Goal: Information Seeking & Learning: Check status

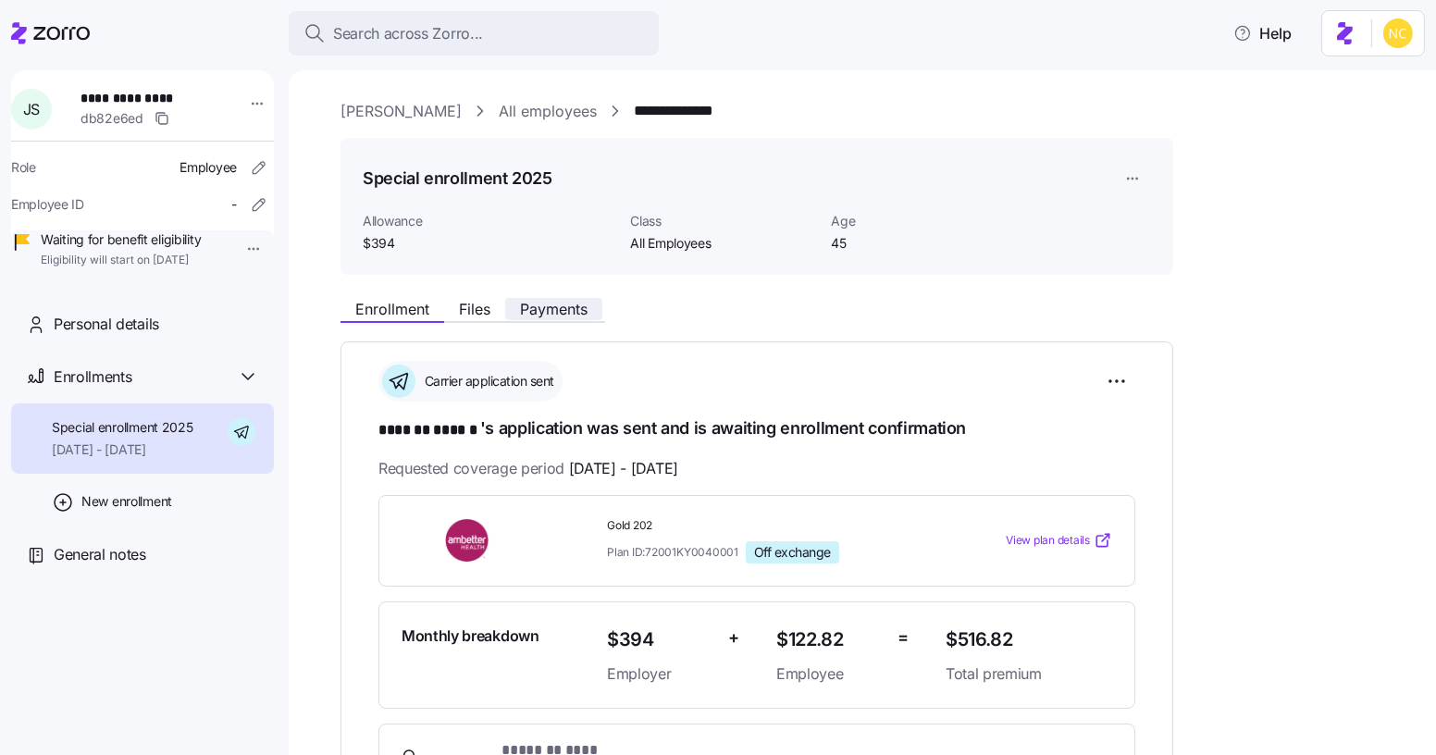
click at [551, 307] on span "Payments" at bounding box center [554, 309] width 68 height 15
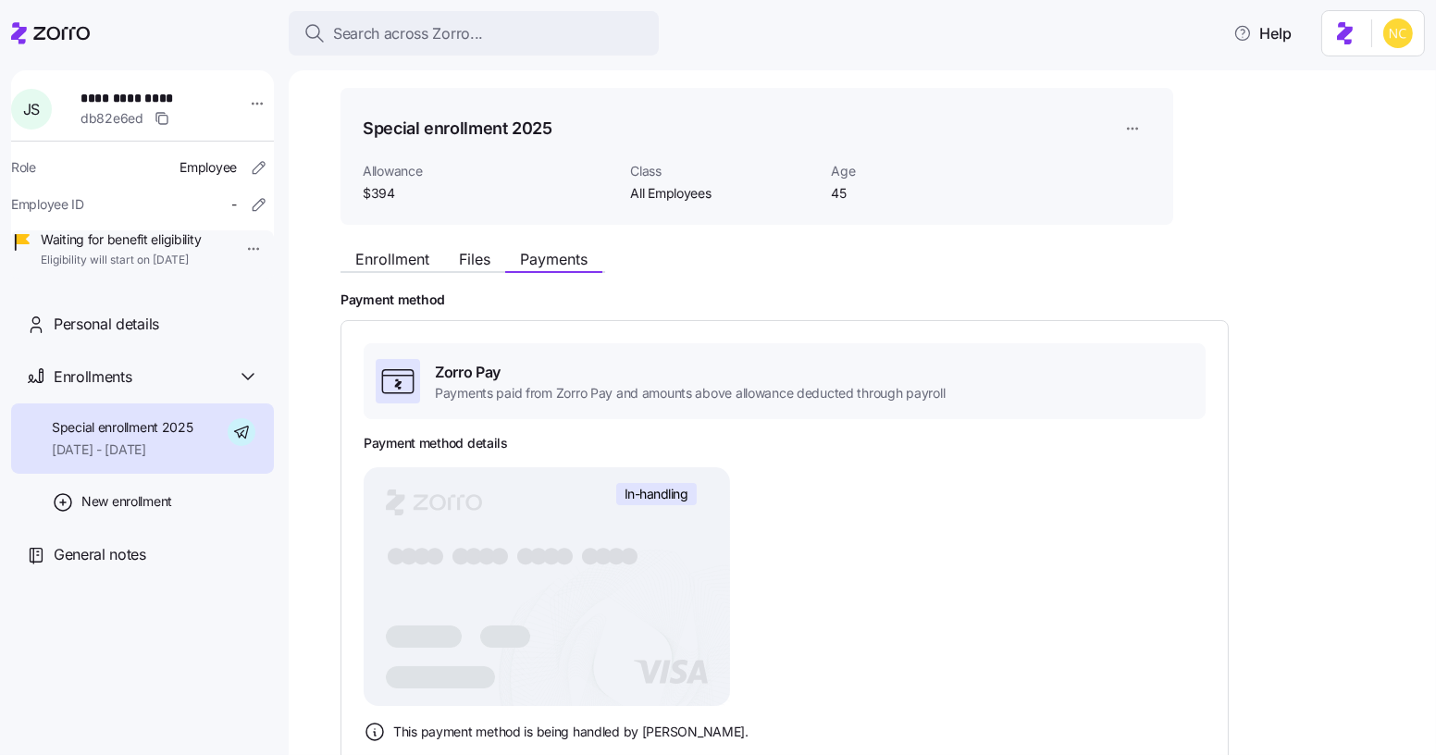
scroll to position [5, 0]
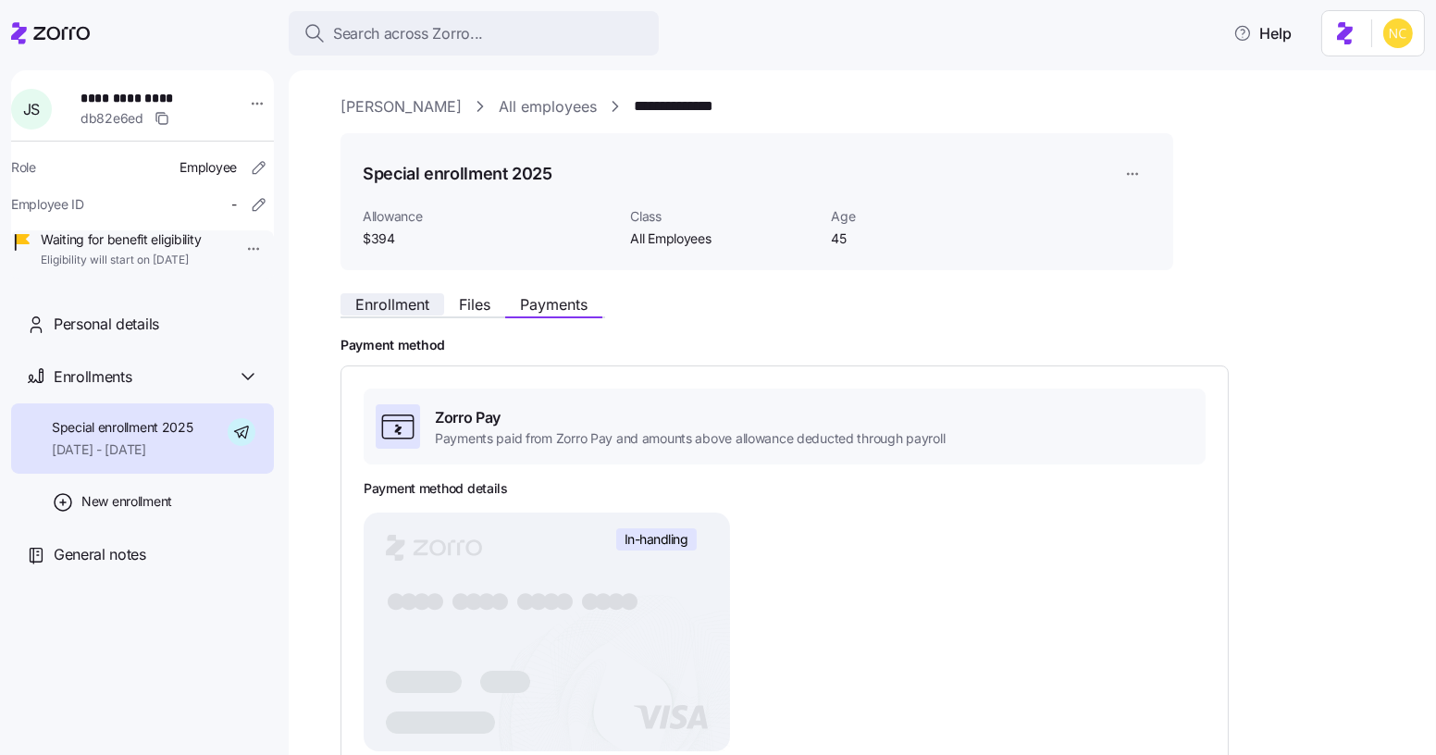
click at [378, 304] on span "Enrollment" at bounding box center [392, 304] width 74 height 15
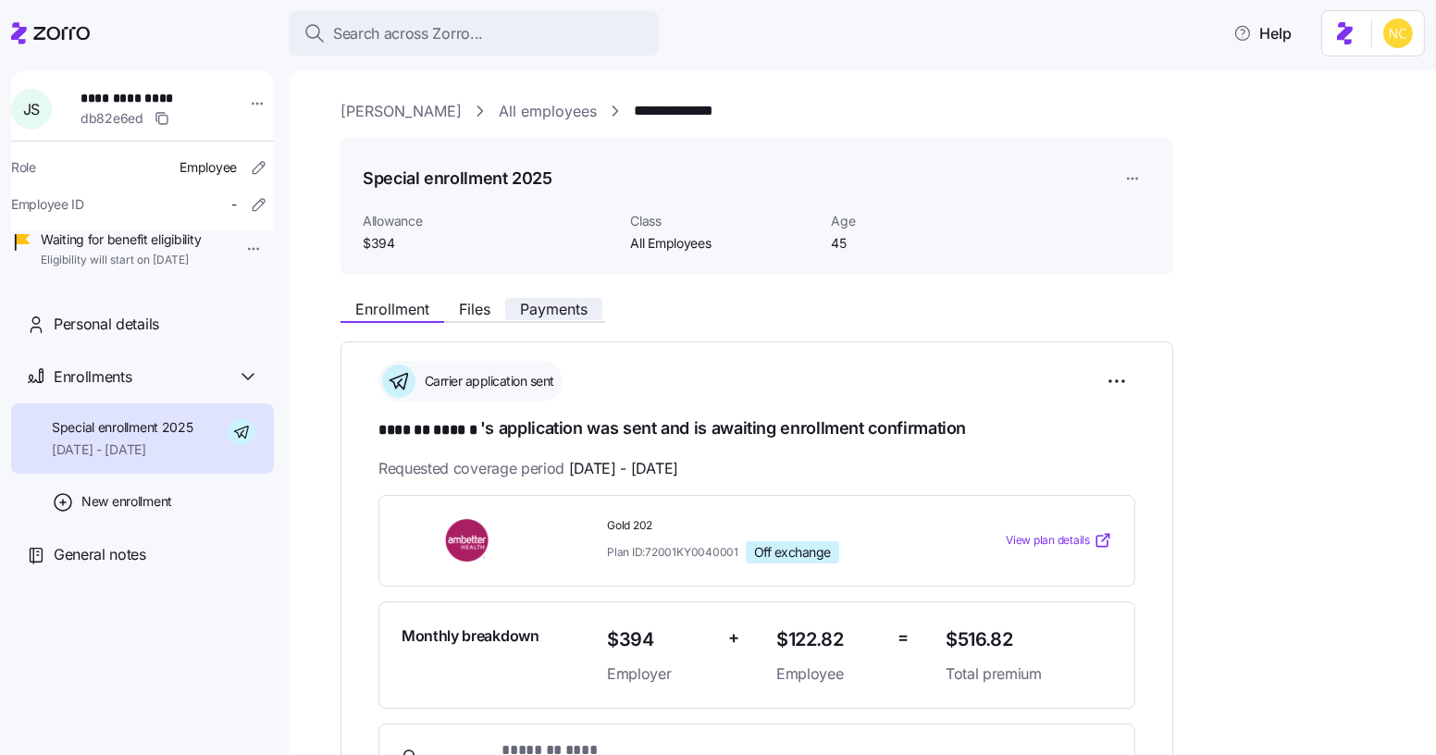
click at [558, 299] on button "Payments" at bounding box center [553, 309] width 97 height 22
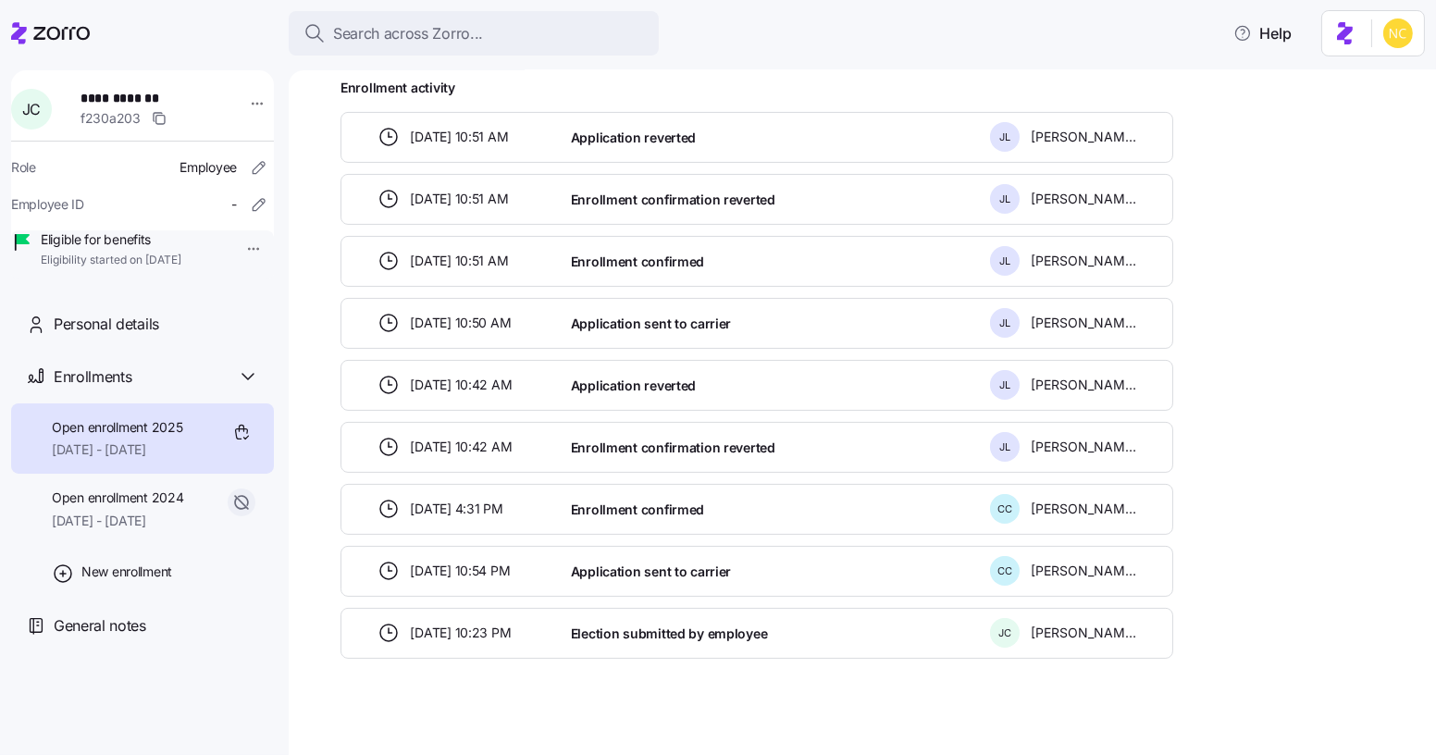
scroll to position [819, 0]
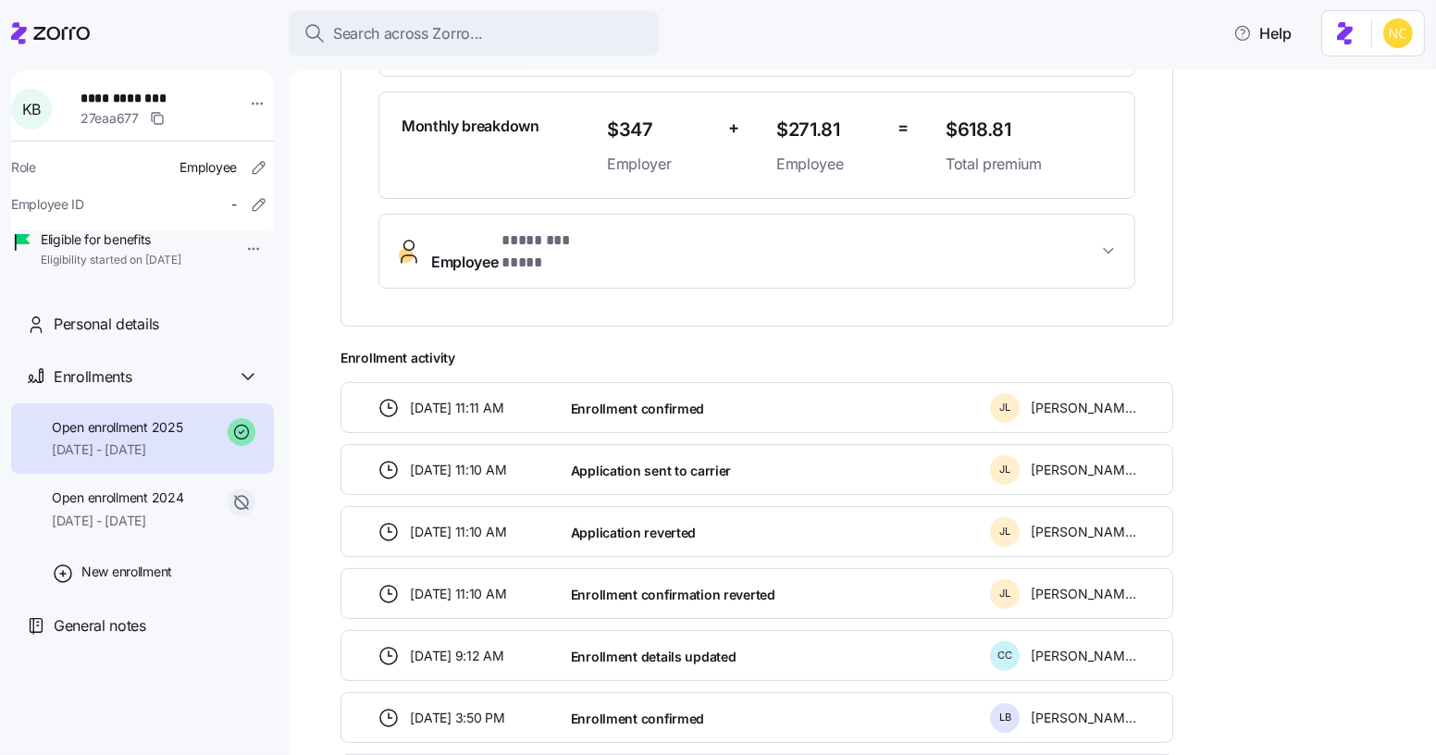
scroll to position [589, 0]
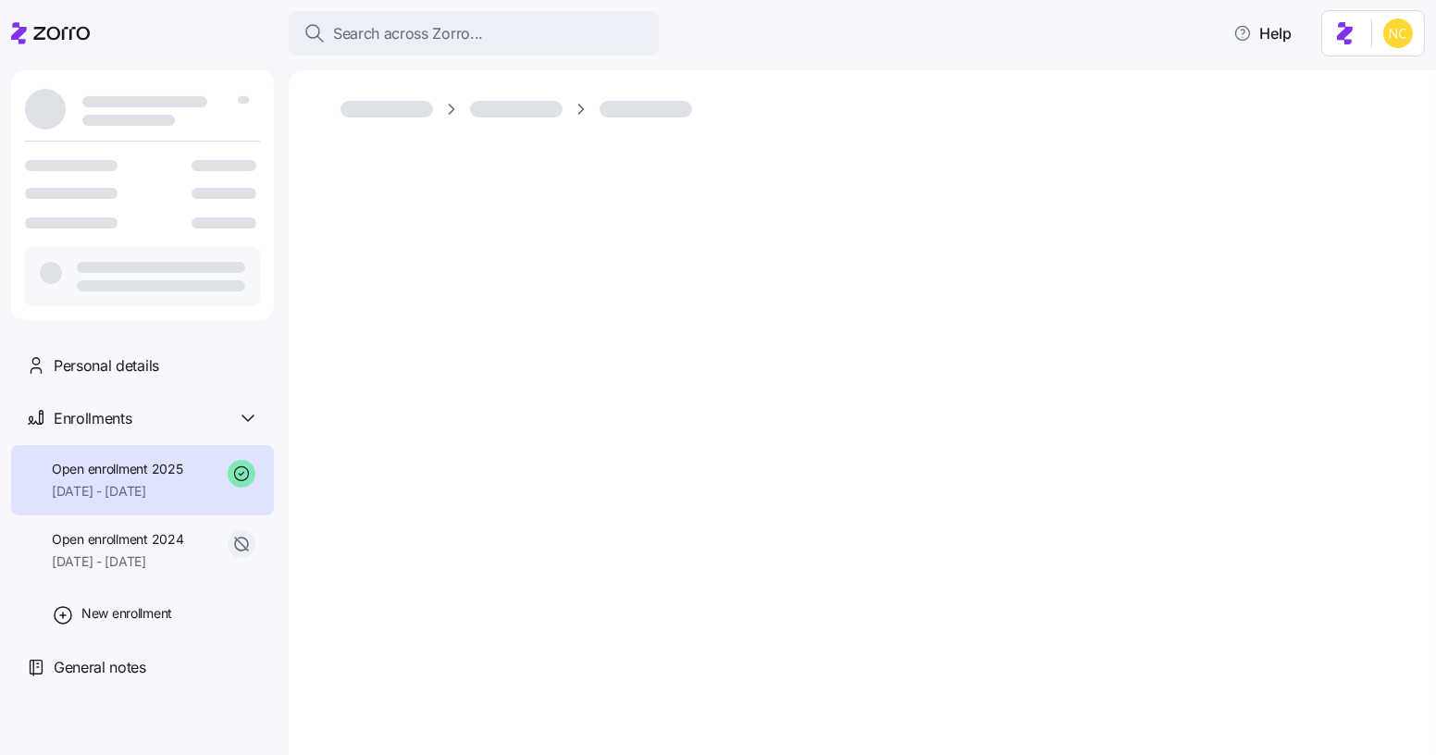
click at [153, 470] on span "Open enrollment 2025" at bounding box center [117, 469] width 130 height 19
click at [152, 537] on span "Open enrollment 2024" at bounding box center [117, 539] width 131 height 19
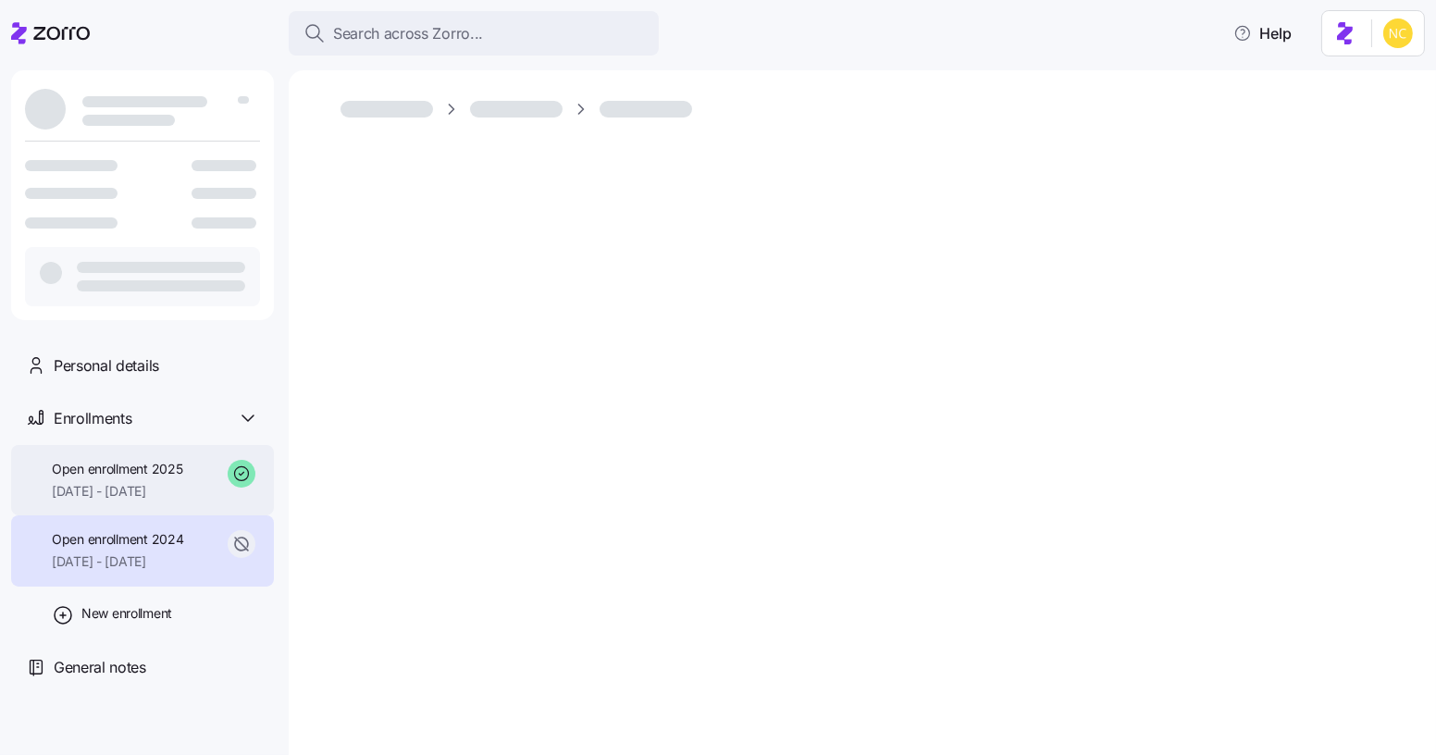
click at [150, 487] on span "[DATE] - [DATE]" at bounding box center [117, 491] width 130 height 19
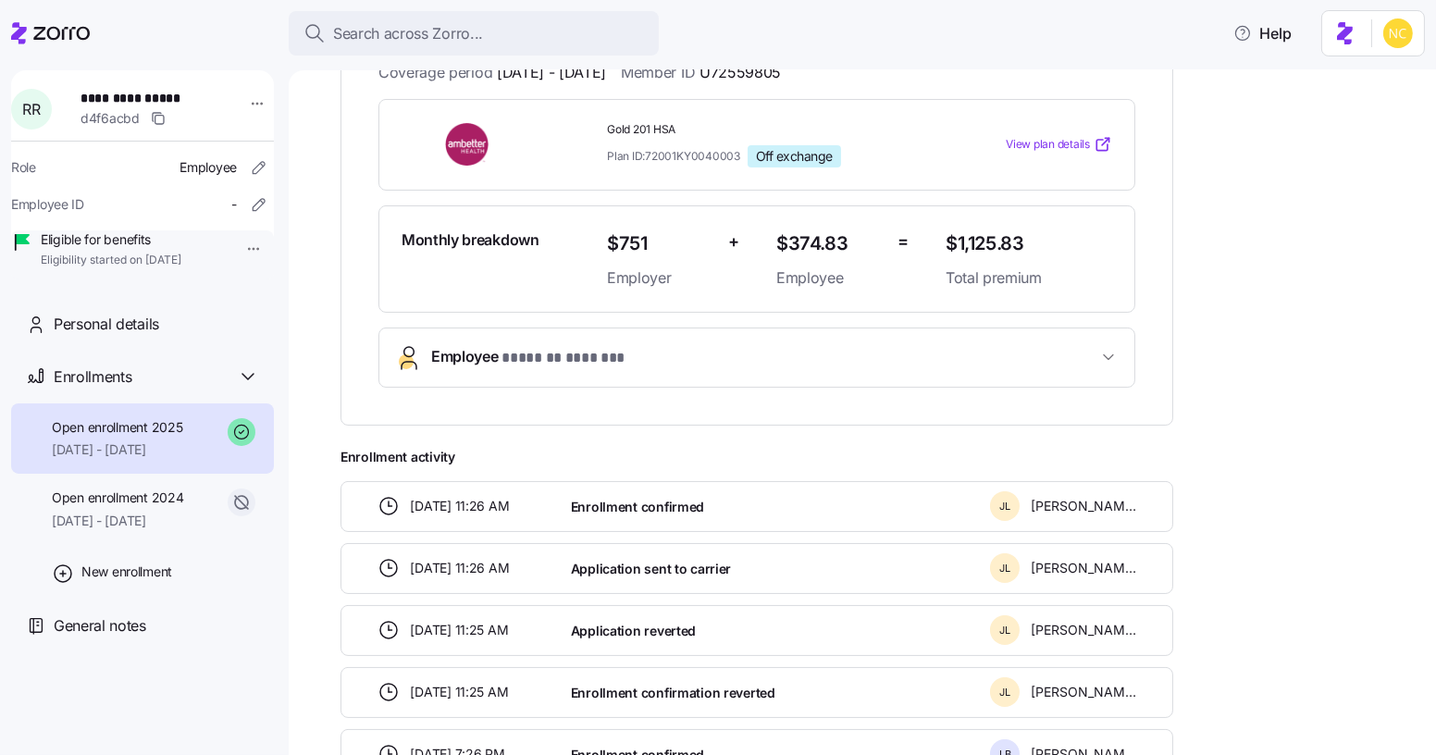
scroll to position [420, 0]
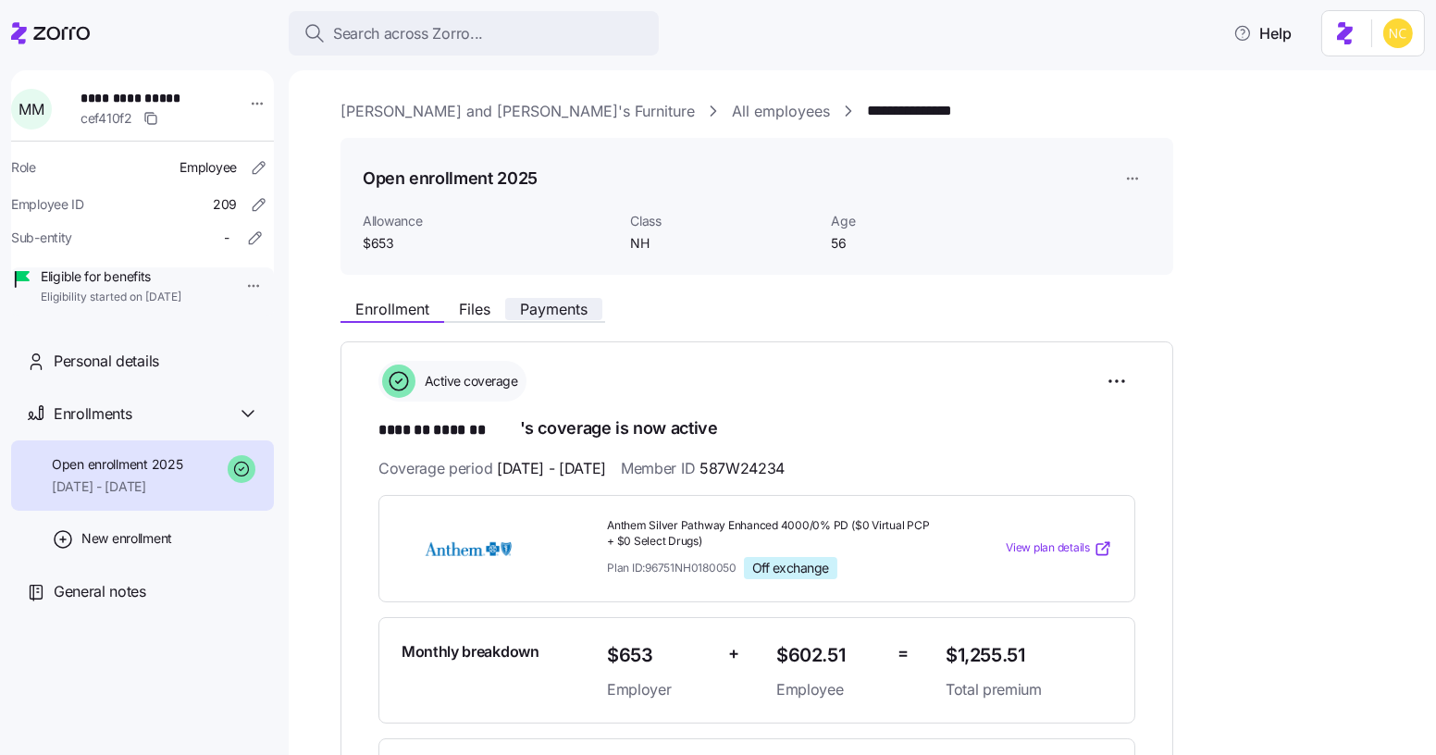
click at [521, 310] on span "Payments" at bounding box center [554, 309] width 68 height 15
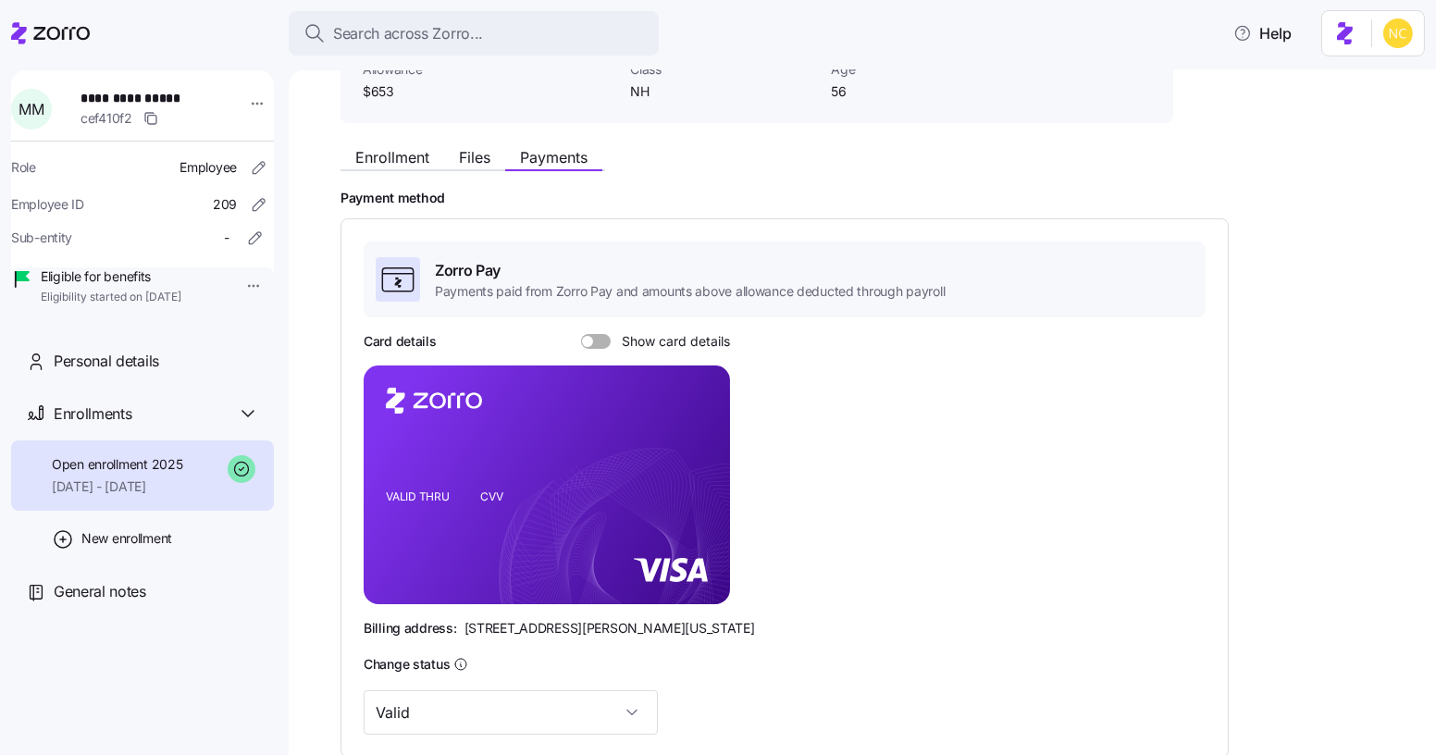
scroll to position [167, 0]
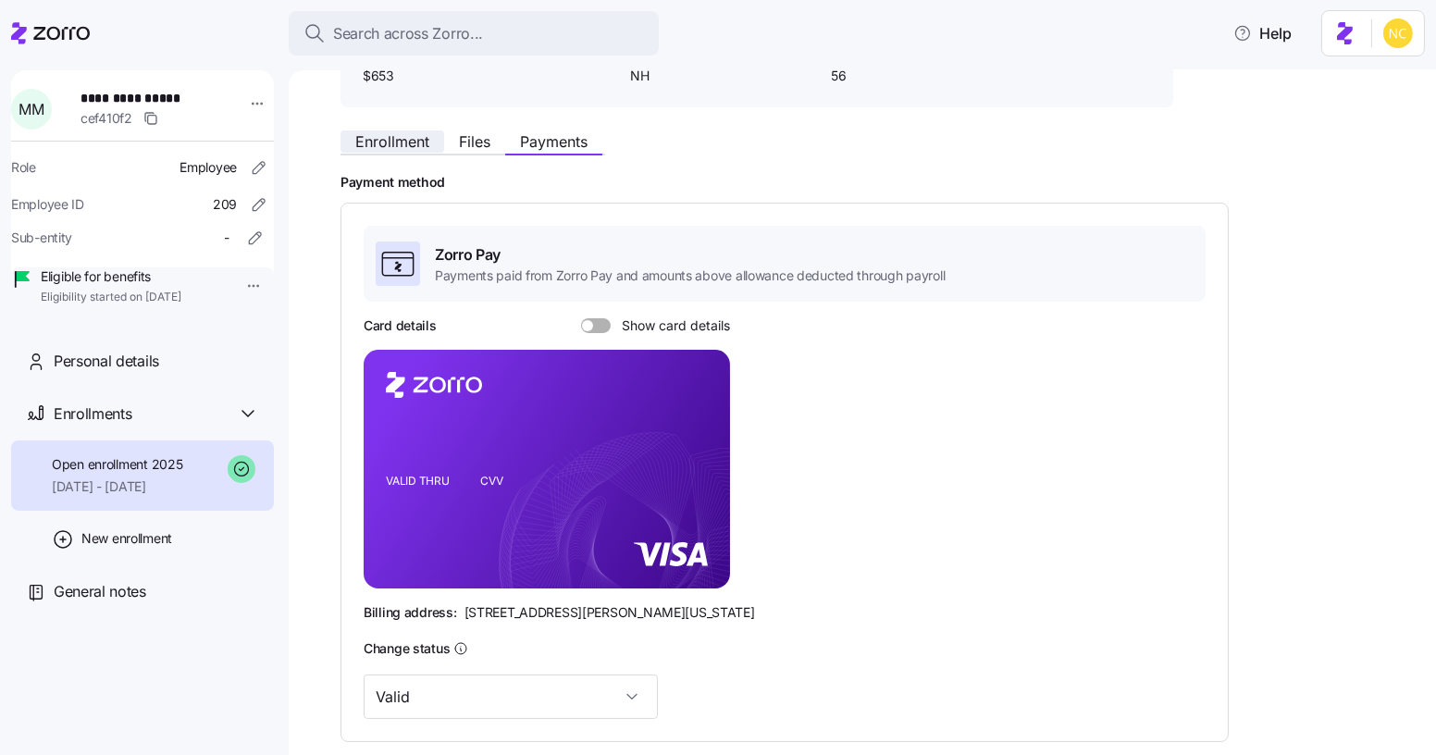
click at [385, 134] on span "Enrollment" at bounding box center [392, 141] width 74 height 15
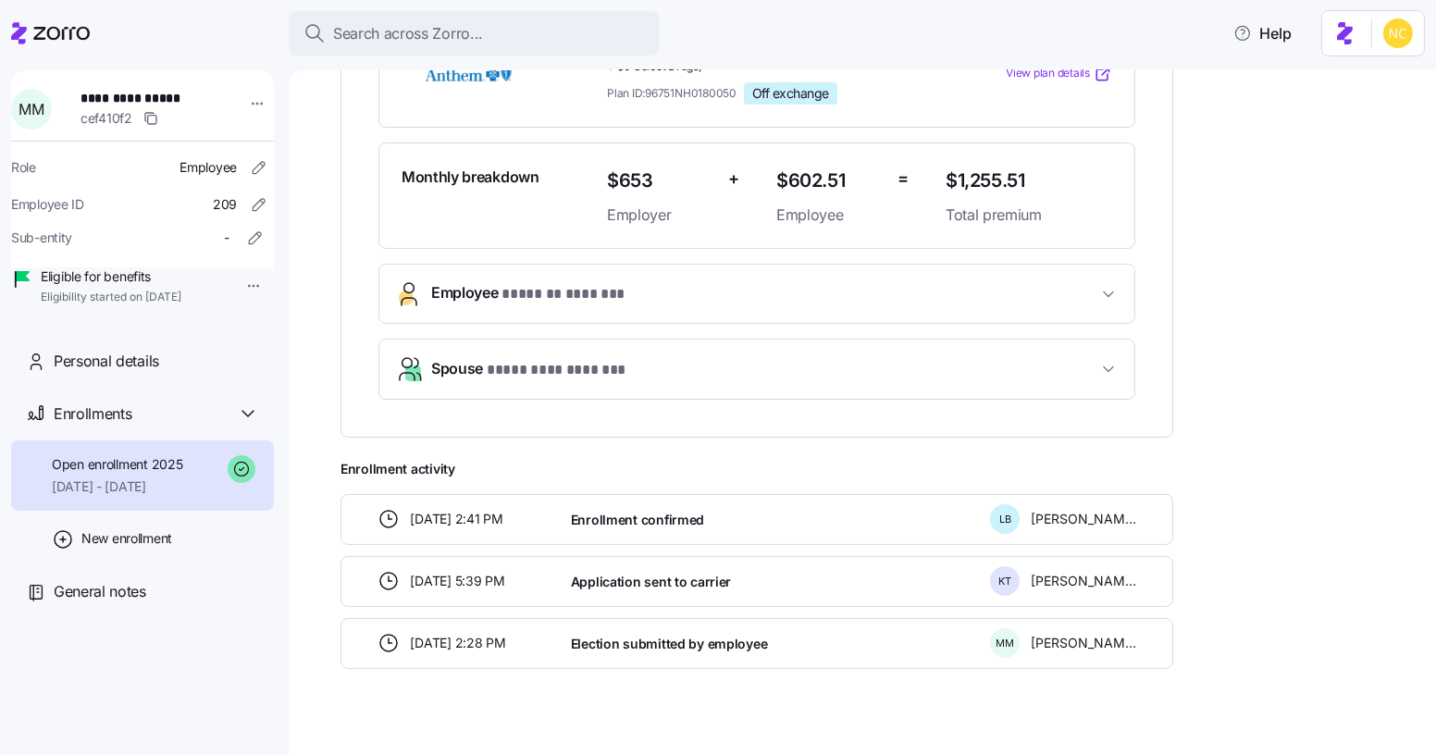
scroll to position [490, 0]
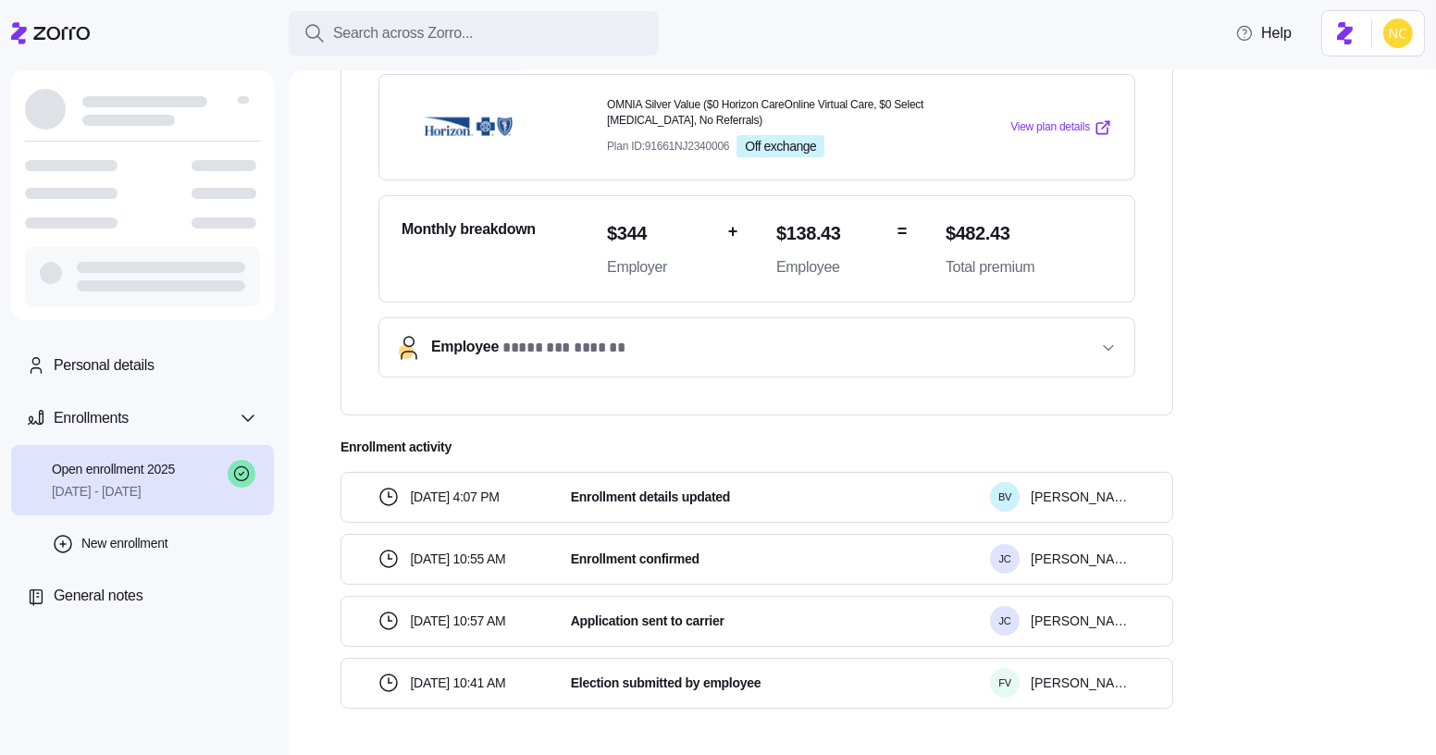
scroll to position [83, 0]
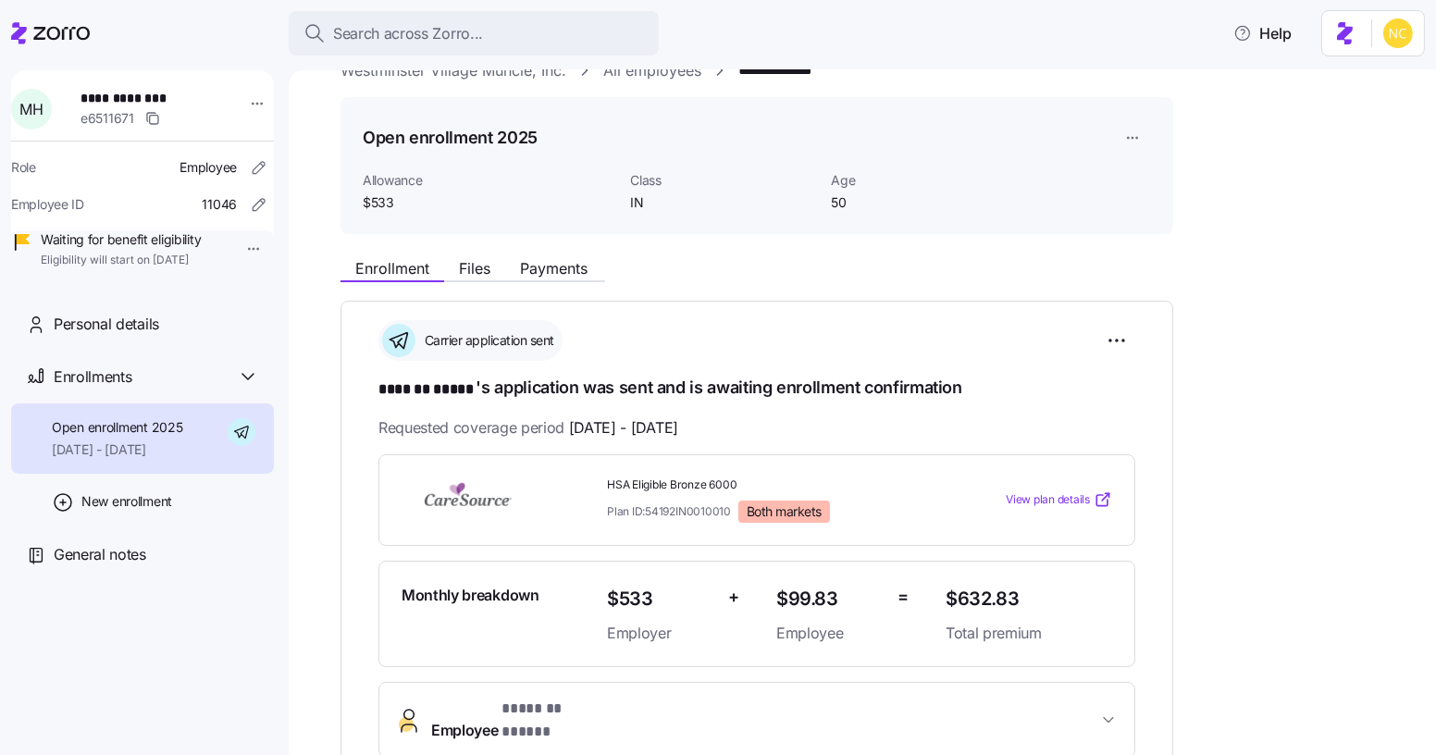
scroll to position [31, 0]
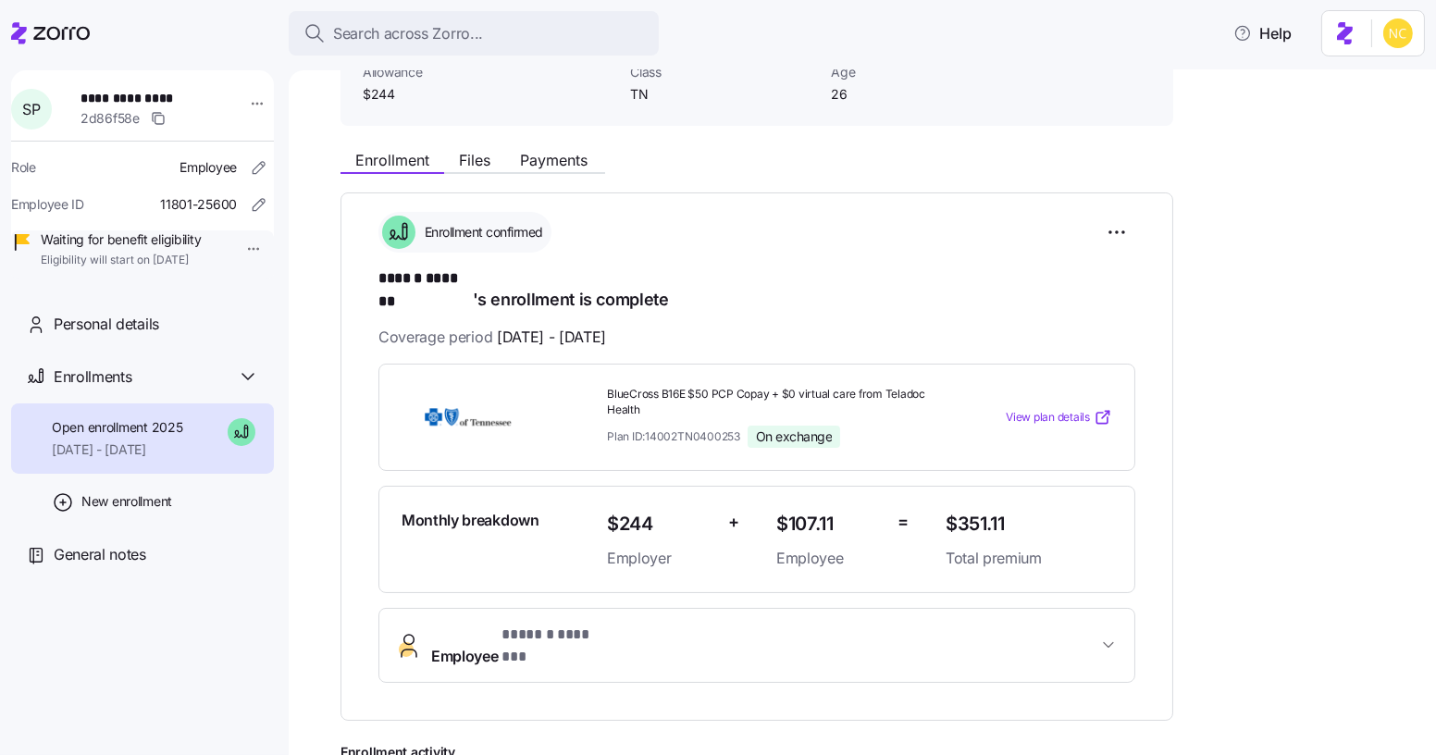
scroll to position [140, 0]
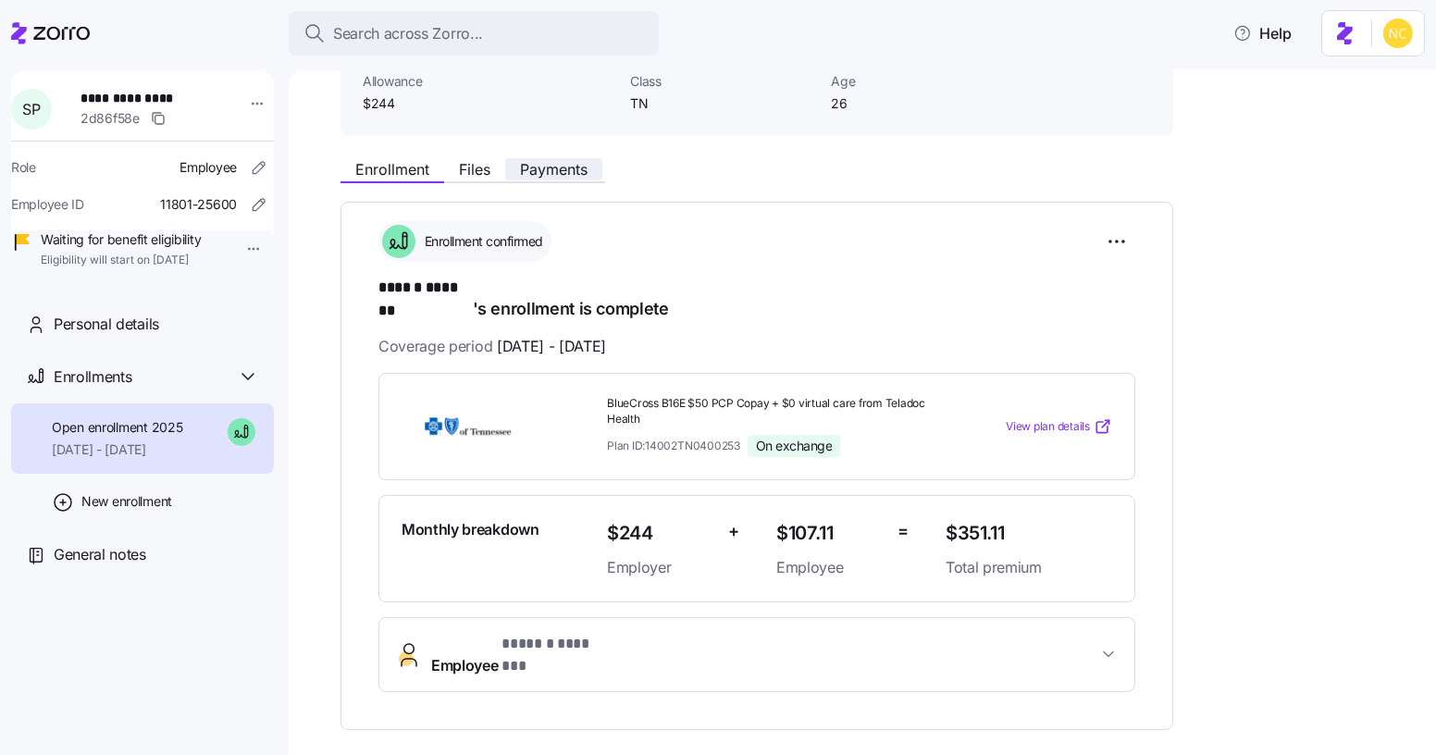
click at [545, 164] on span "Payments" at bounding box center [554, 169] width 68 height 15
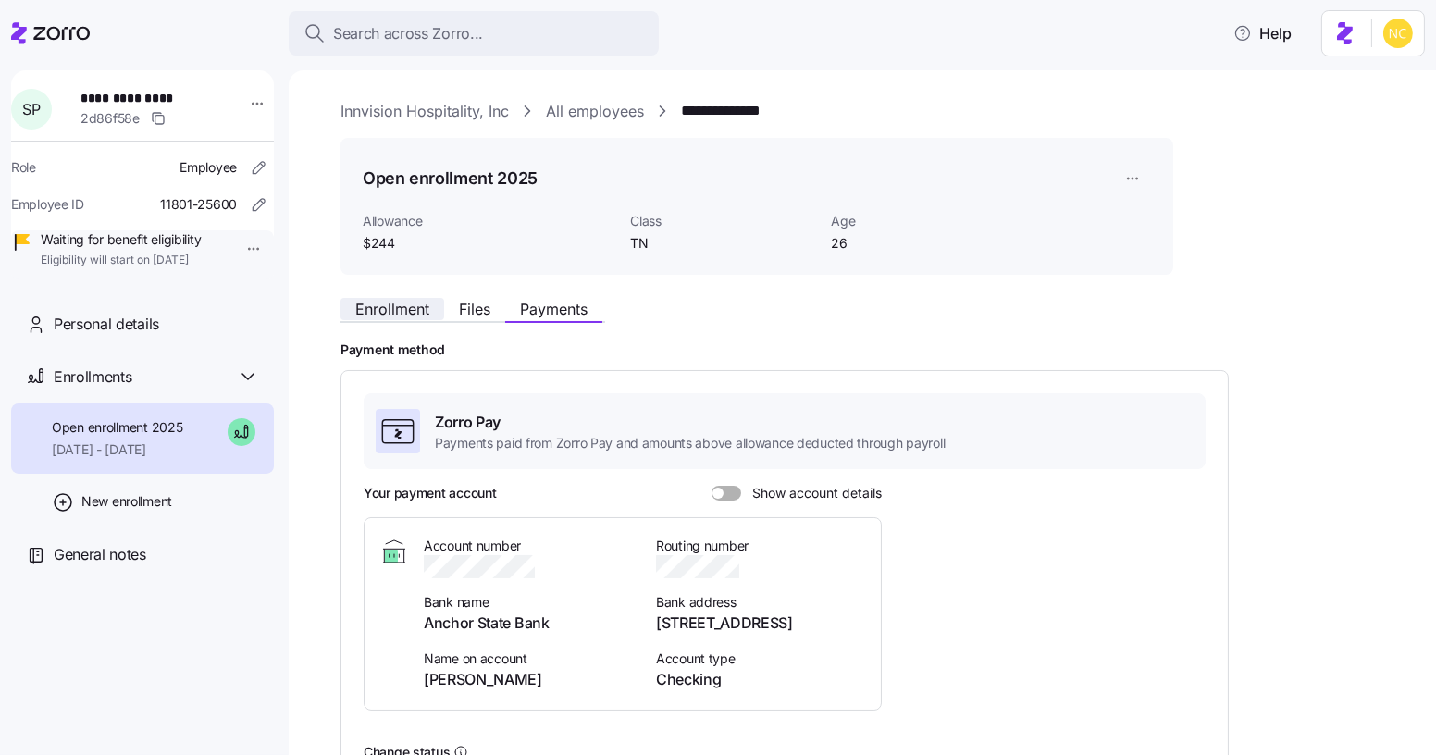
click at [400, 302] on span "Enrollment" at bounding box center [392, 309] width 74 height 15
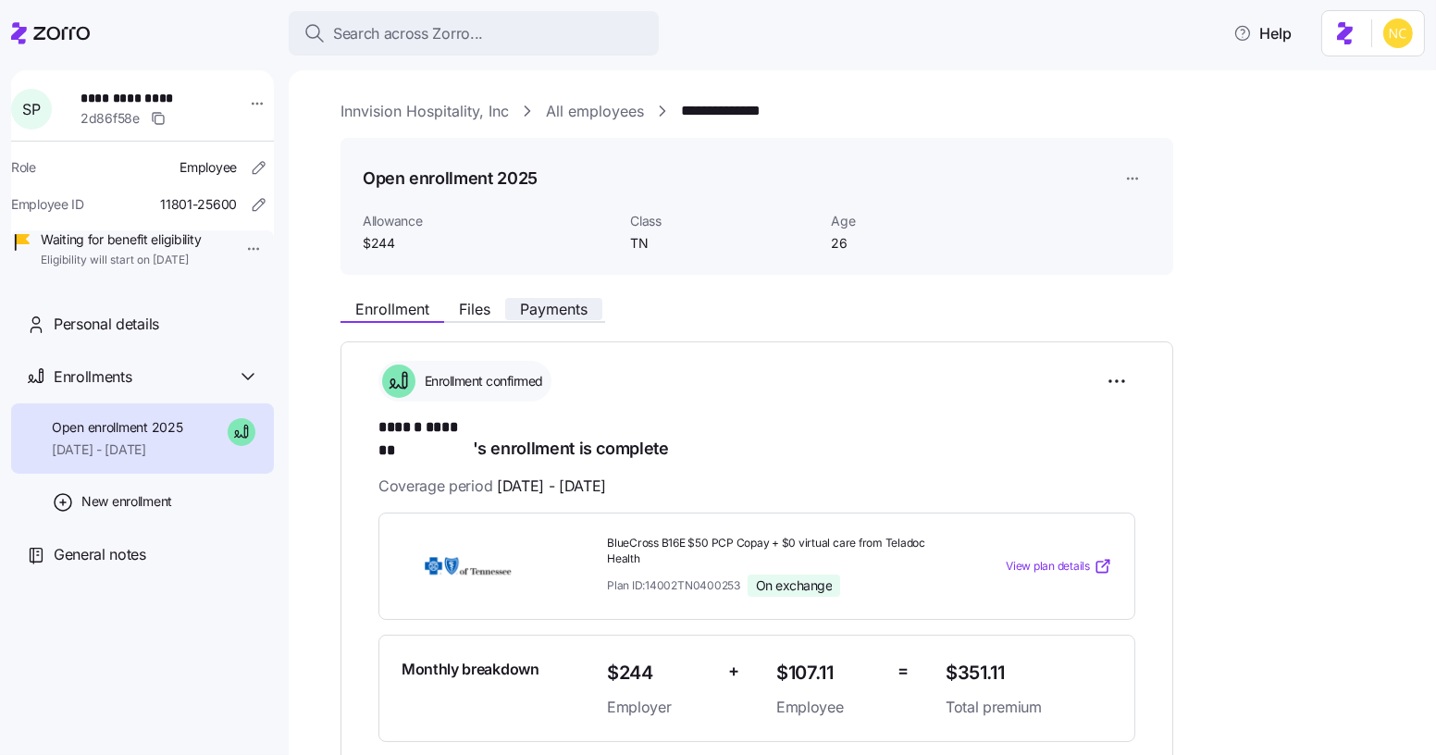
click at [574, 310] on span "Payments" at bounding box center [554, 309] width 68 height 15
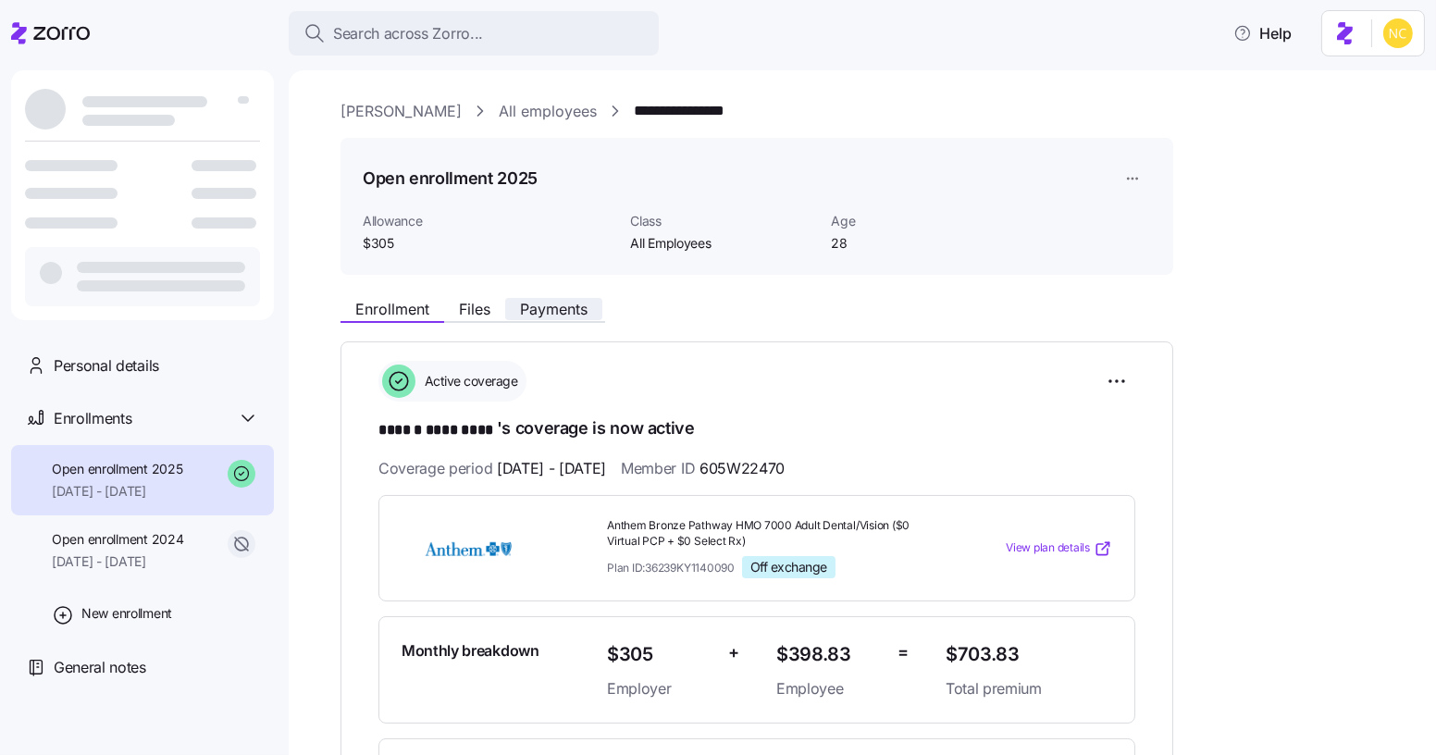
click at [543, 304] on span "Payments" at bounding box center [554, 309] width 68 height 15
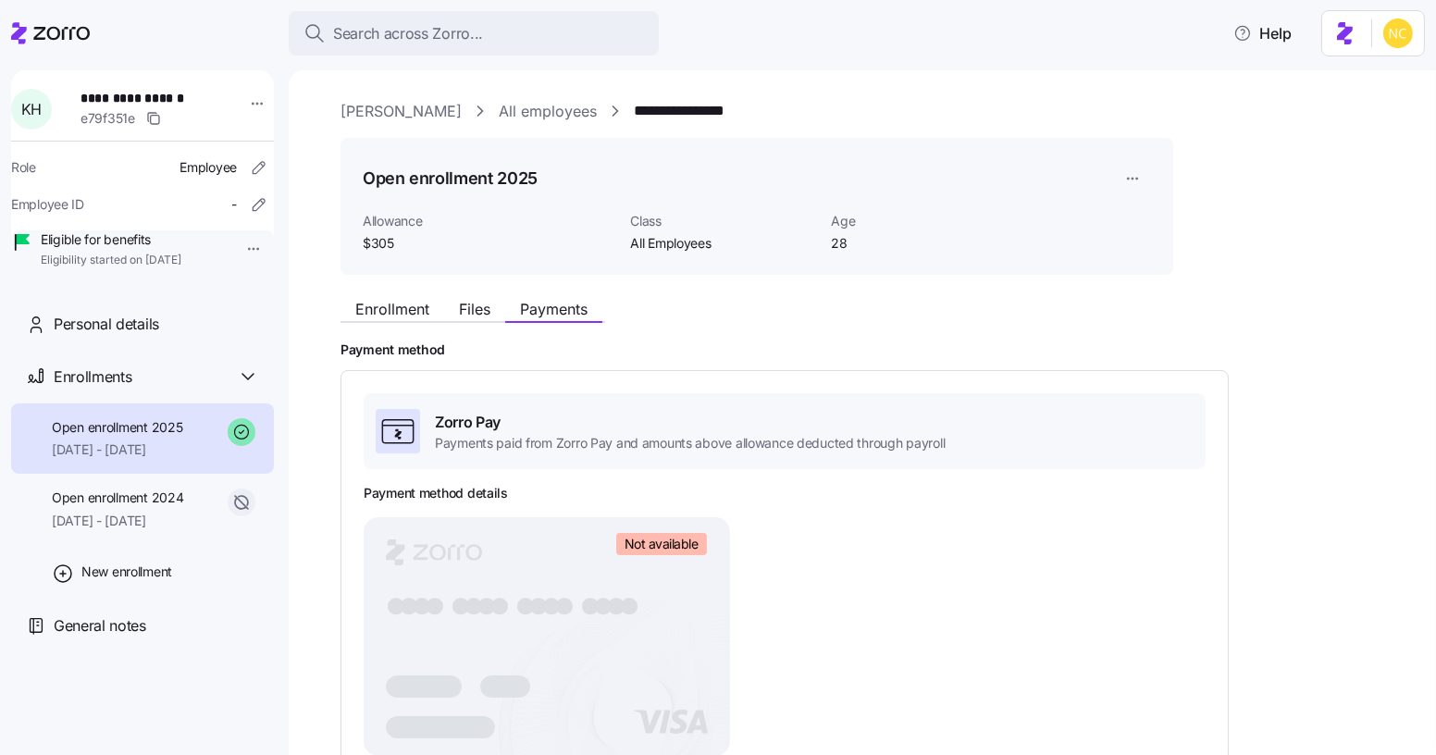
click at [419, 323] on div "Enrollment Files Payments Payment method Zorro Pay Payments paid from Zorro Pay…" at bounding box center [876, 681] width 1070 height 783
click at [418, 322] on div "Enrollment Files Payments" at bounding box center [473, 312] width 265 height 22
click at [418, 319] on button "Enrollment" at bounding box center [393, 309] width 104 height 22
